Goal: Navigation & Orientation: Find specific page/section

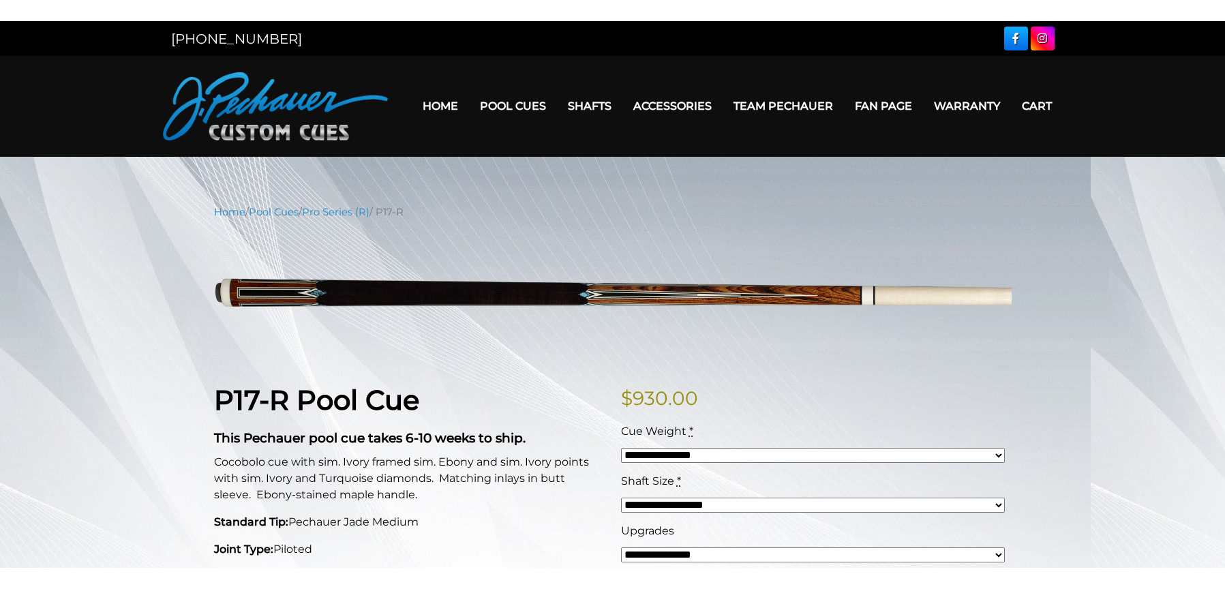
scroll to position [220, 0]
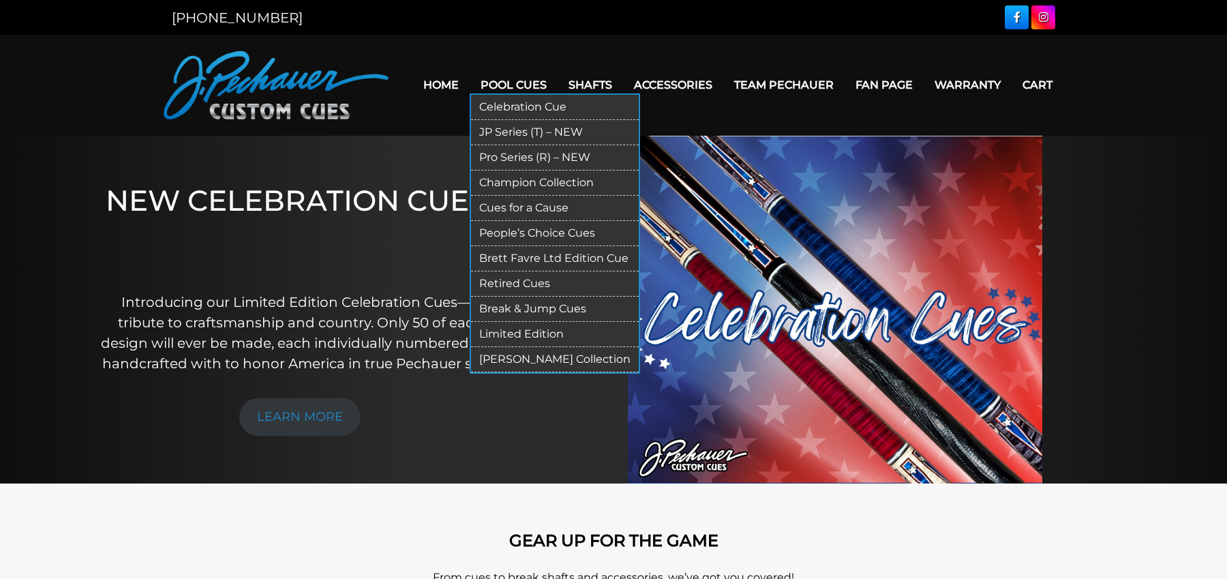
click at [524, 158] on link "Pro Series (R) – NEW" at bounding box center [555, 157] width 168 height 25
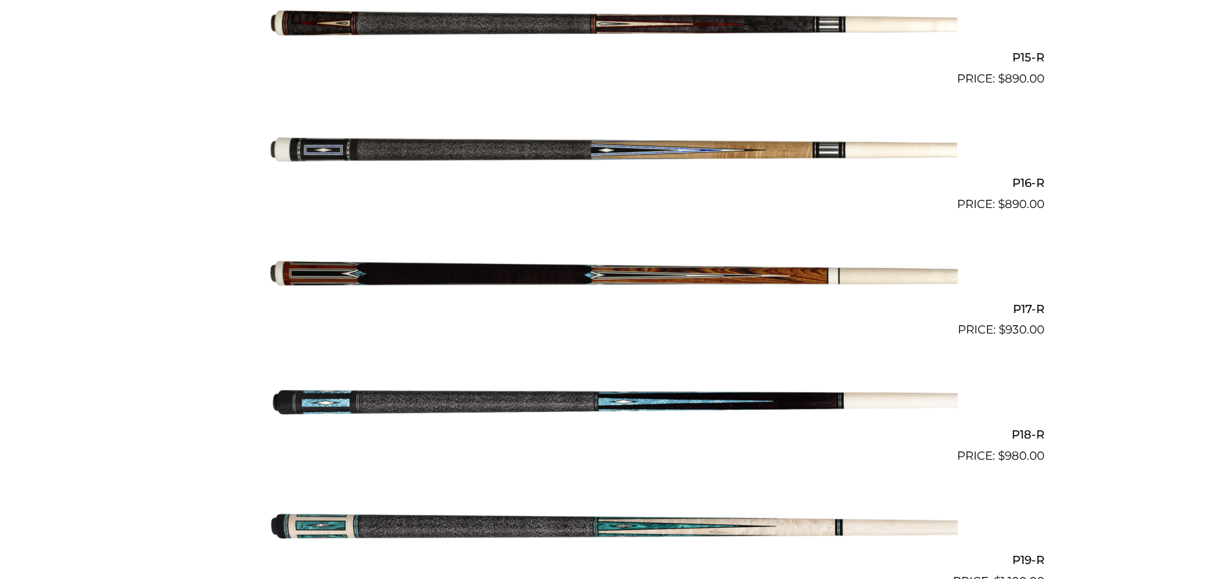
scroll to position [2237, 0]
